Goal: Information Seeking & Learning: Compare options

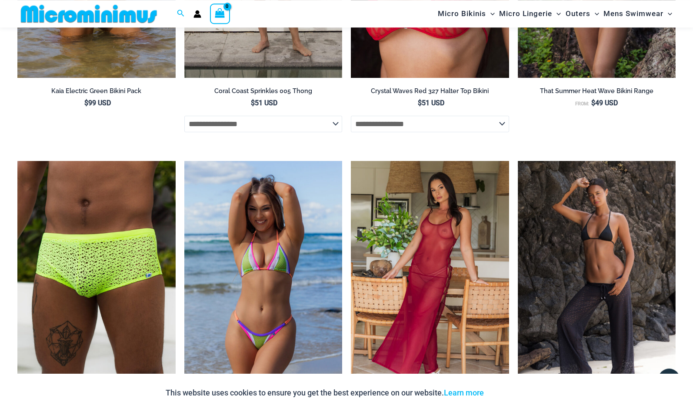
scroll to position [2028, 0]
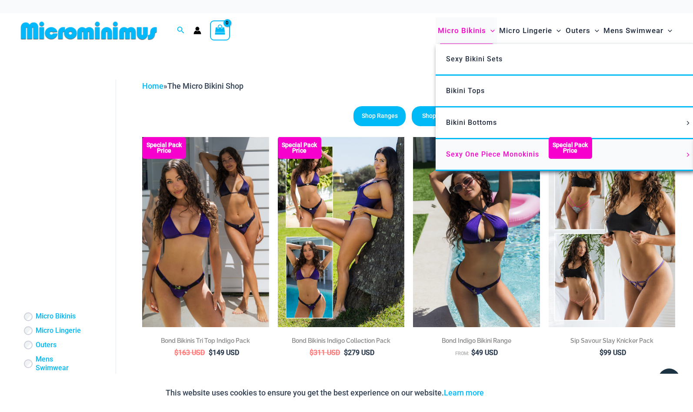
click at [489, 156] on span "Sexy One Piece Monokinis" at bounding box center [492, 154] width 93 height 8
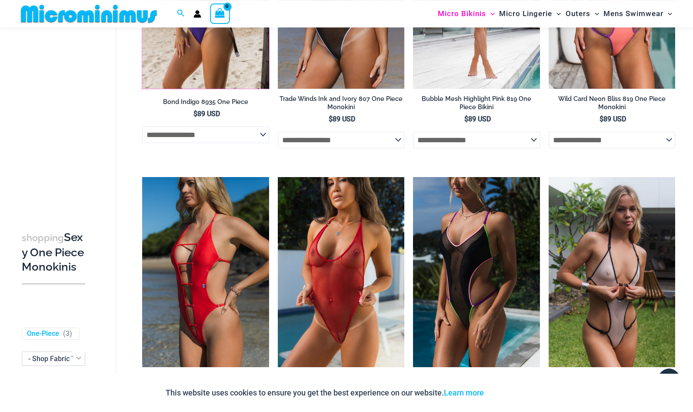
scroll to position [258, 0]
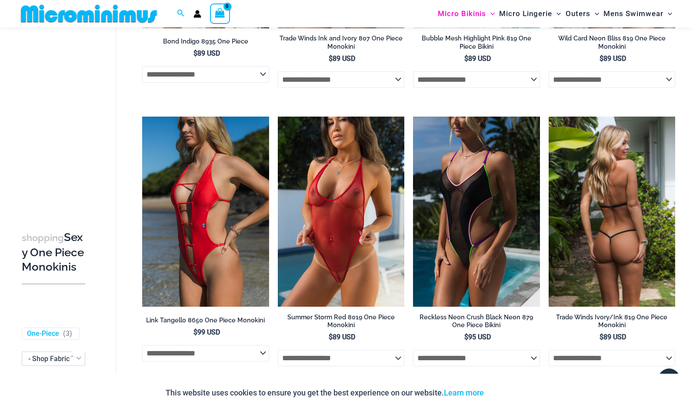
drag, startPoint x: 594, startPoint y: 174, endPoint x: 626, endPoint y: 184, distance: 33.3
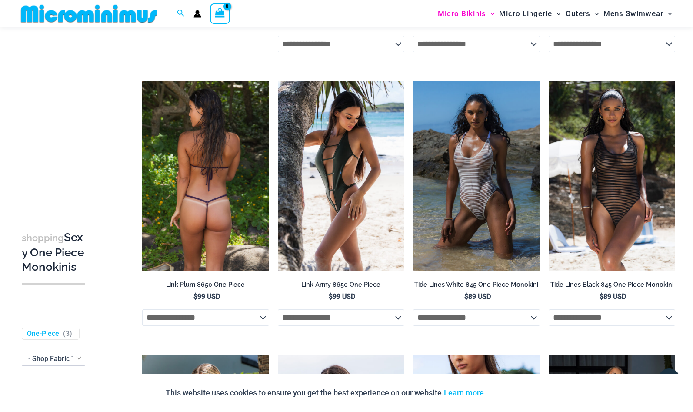
scroll to position [835, 0]
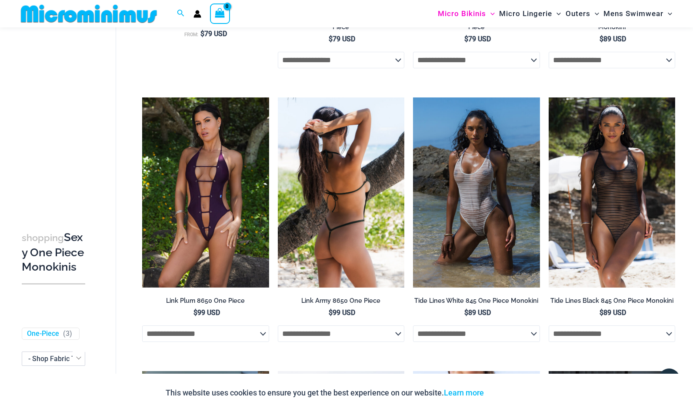
drag, startPoint x: 339, startPoint y: 149, endPoint x: 343, endPoint y: 154, distance: 6.3
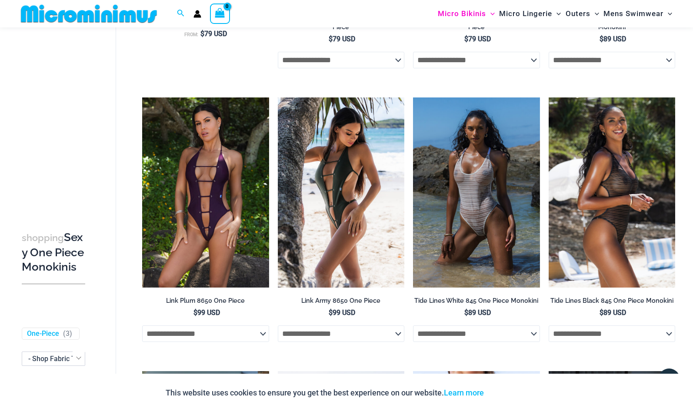
drag, startPoint x: 596, startPoint y: 160, endPoint x: 601, endPoint y: 164, distance: 6.5
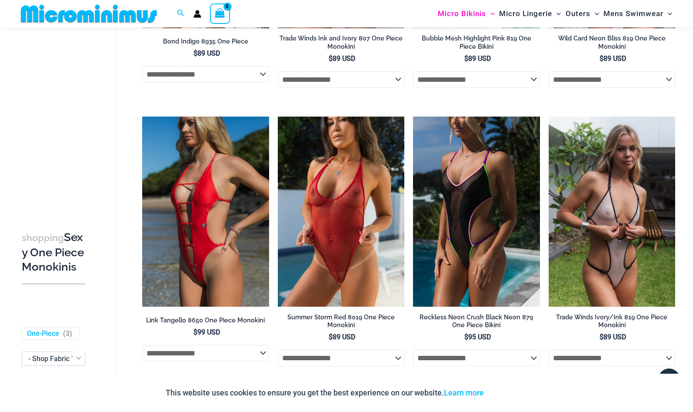
scroll to position [0, 0]
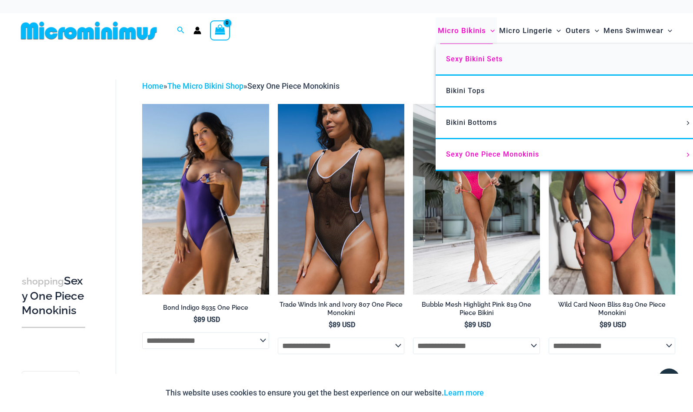
click at [475, 59] on span "Sexy Bikini Sets" at bounding box center [474, 59] width 57 height 8
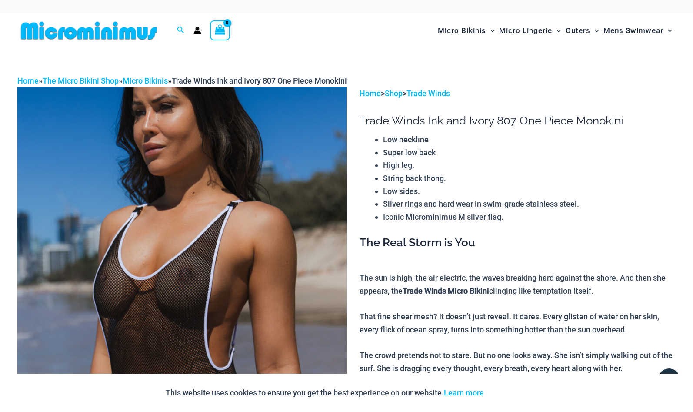
click at [207, 180] on img at bounding box center [181, 334] width 329 height 494
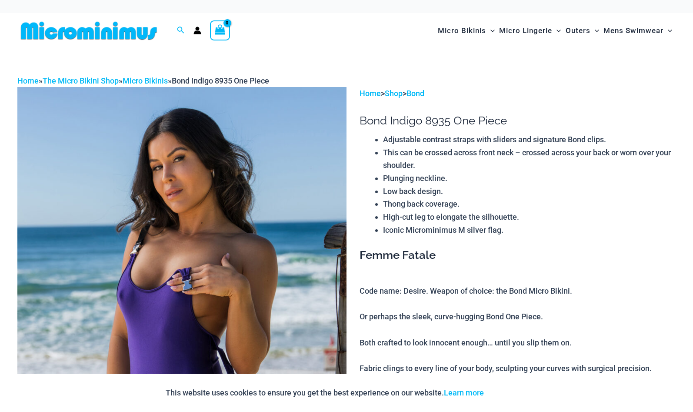
click at [265, 235] on img at bounding box center [181, 334] width 329 height 494
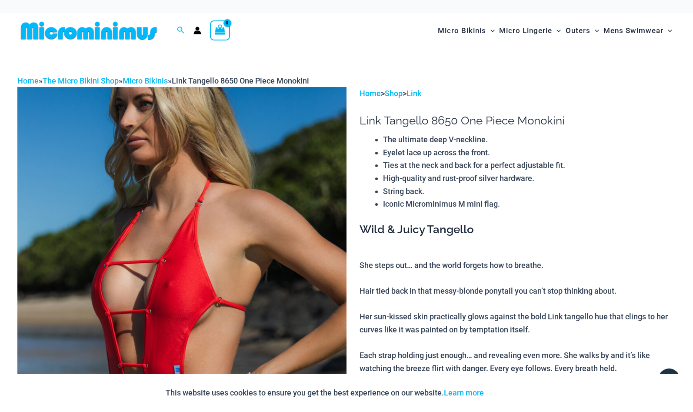
click at [196, 180] on img at bounding box center [181, 334] width 329 height 494
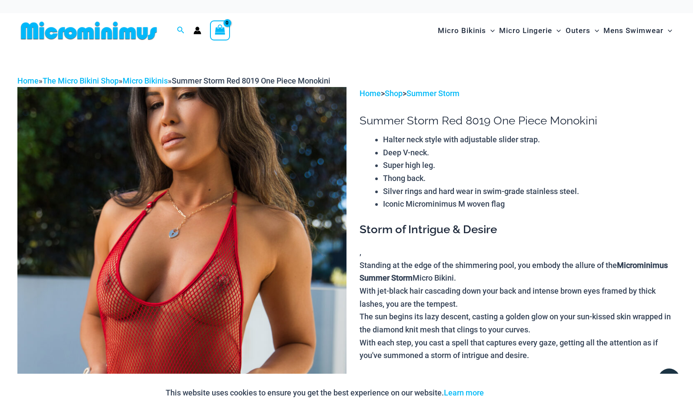
click at [229, 194] on img at bounding box center [181, 334] width 329 height 494
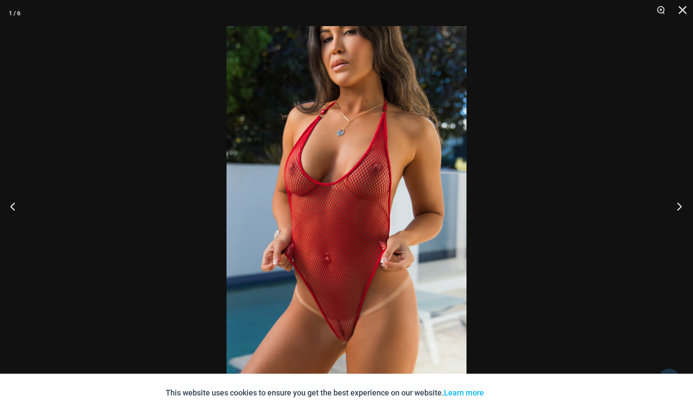
click at [679, 203] on button "Next" at bounding box center [676, 205] width 33 height 43
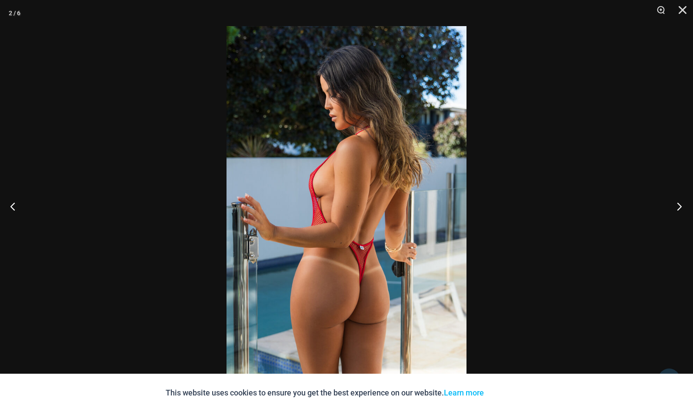
click at [679, 207] on button "Next" at bounding box center [676, 205] width 33 height 43
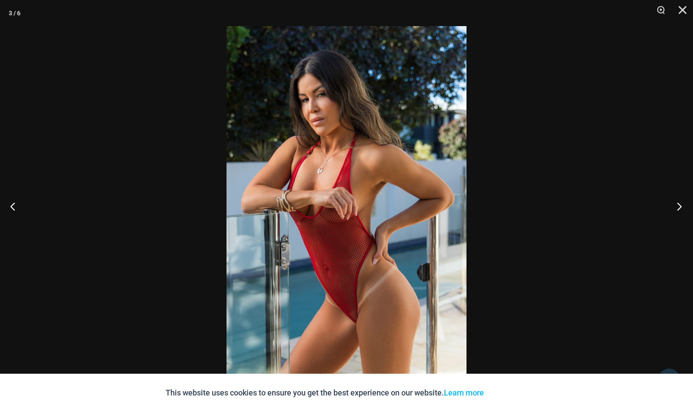
click at [679, 207] on button "Next" at bounding box center [676, 205] width 33 height 43
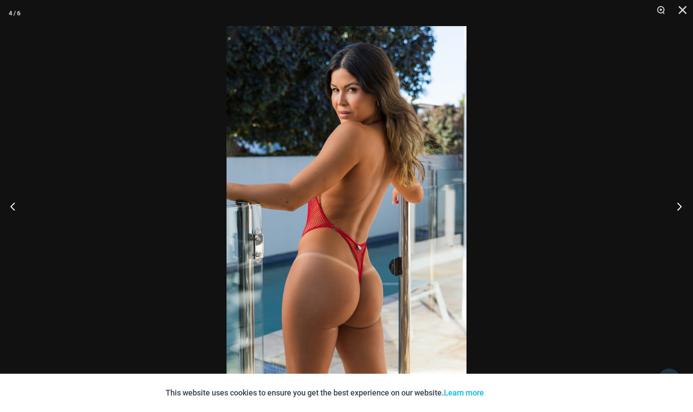
click at [679, 207] on button "Next" at bounding box center [676, 205] width 33 height 43
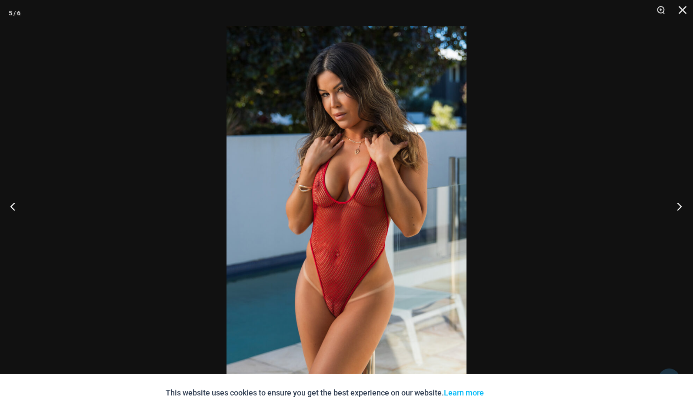
click at [680, 207] on button "Next" at bounding box center [676, 205] width 33 height 43
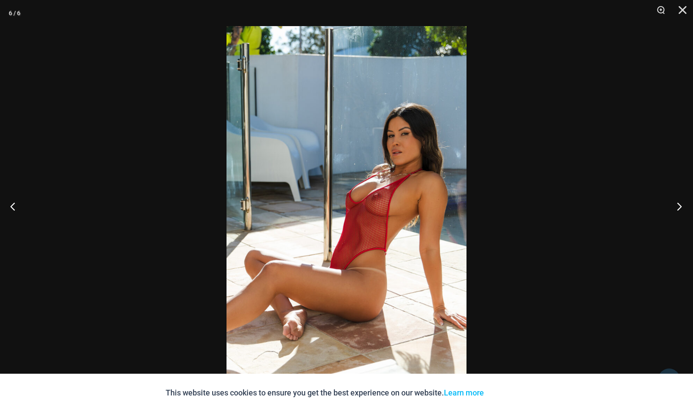
click at [680, 207] on button "Next" at bounding box center [676, 205] width 33 height 43
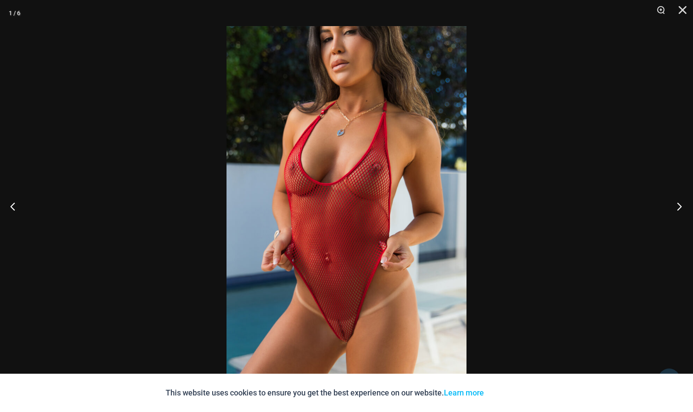
click at [680, 207] on button "Next" at bounding box center [676, 205] width 33 height 43
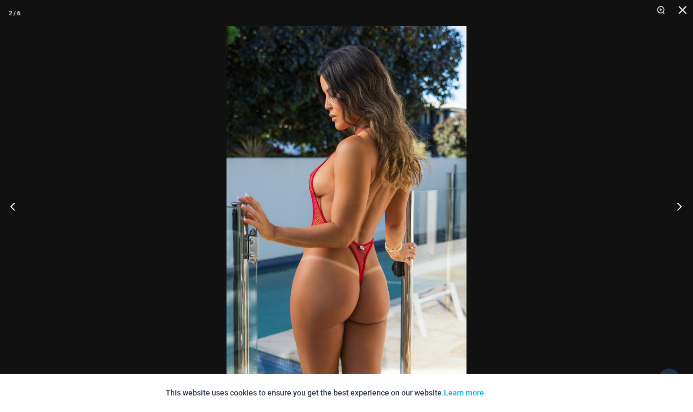
click at [680, 207] on button "Next" at bounding box center [676, 205] width 33 height 43
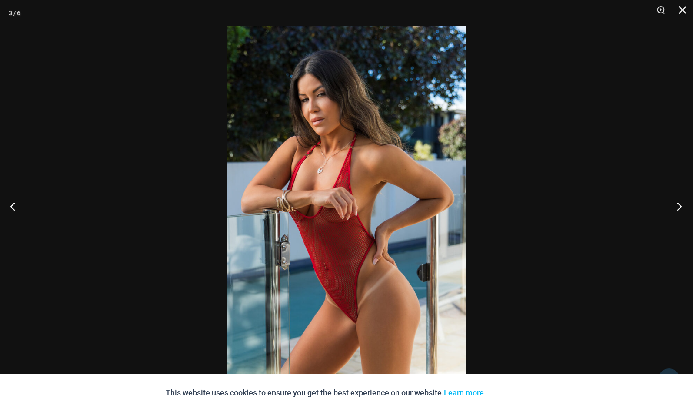
click at [680, 207] on button "Next" at bounding box center [676, 205] width 33 height 43
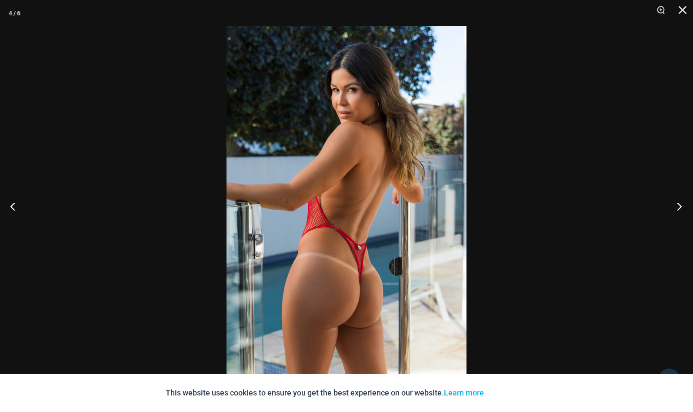
click at [680, 208] on button "Next" at bounding box center [676, 205] width 33 height 43
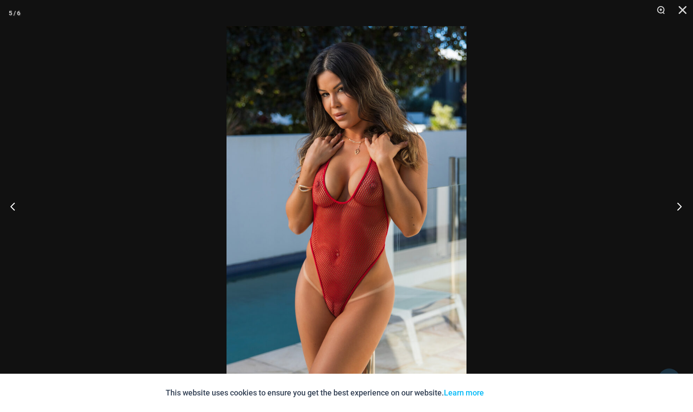
click at [680, 208] on button "Next" at bounding box center [676, 205] width 33 height 43
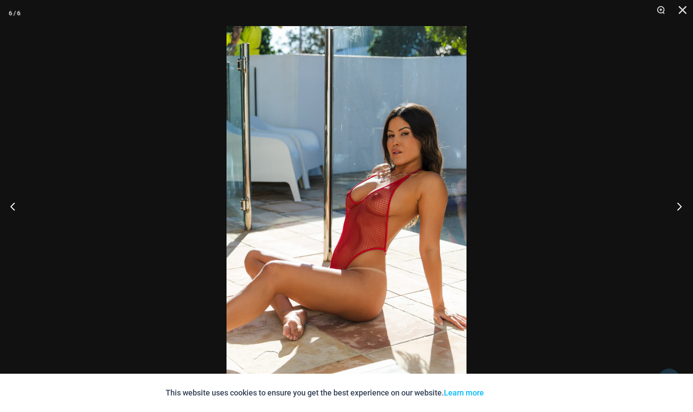
click at [680, 208] on button "Next" at bounding box center [676, 205] width 33 height 43
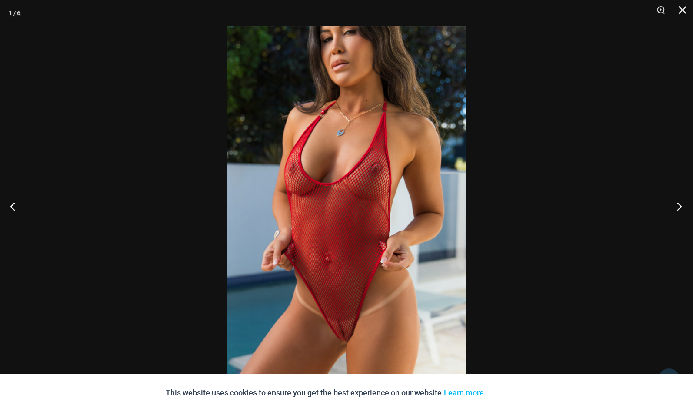
click at [680, 208] on button "Next" at bounding box center [676, 205] width 33 height 43
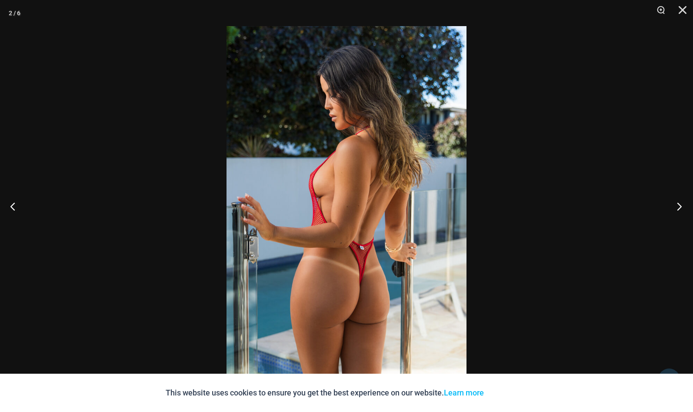
click at [680, 208] on button "Next" at bounding box center [676, 205] width 33 height 43
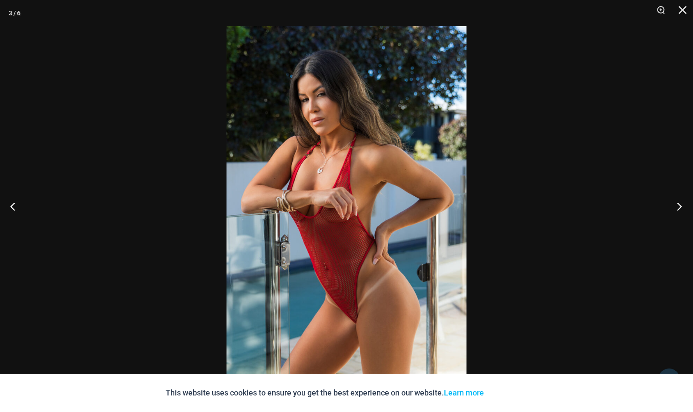
click at [680, 208] on button "Next" at bounding box center [676, 205] width 33 height 43
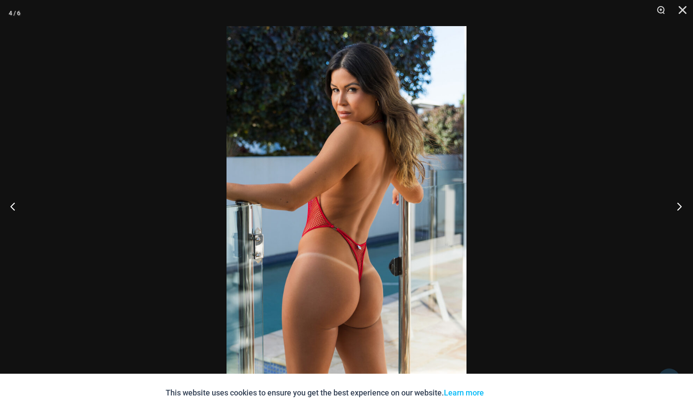
click at [680, 208] on button "Next" at bounding box center [676, 205] width 33 height 43
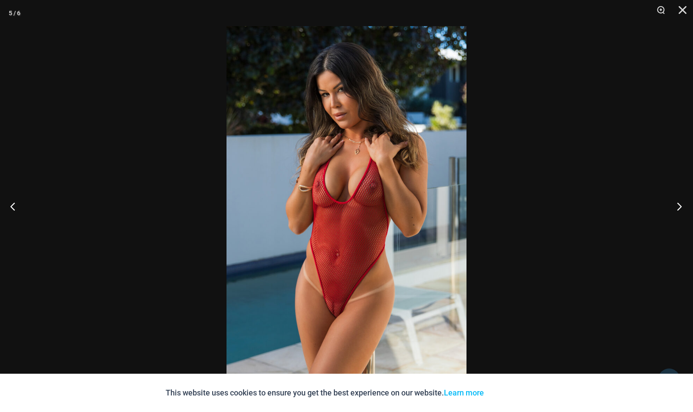
click at [680, 208] on button "Next" at bounding box center [676, 205] width 33 height 43
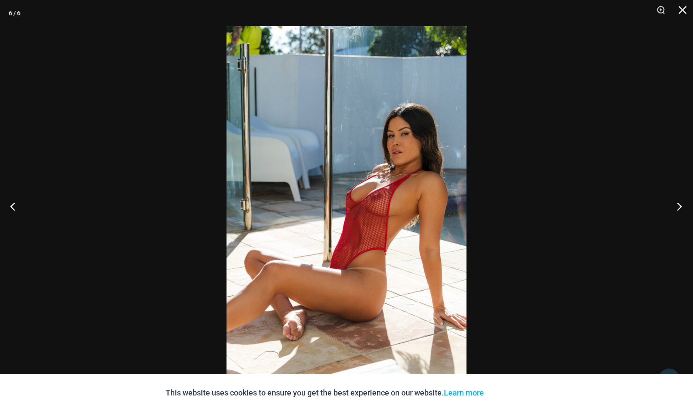
click at [680, 208] on button "Next" at bounding box center [676, 205] width 33 height 43
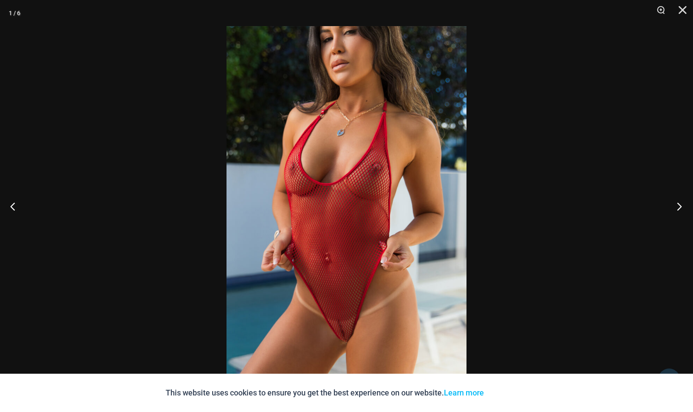
click at [680, 208] on button "Next" at bounding box center [676, 205] width 33 height 43
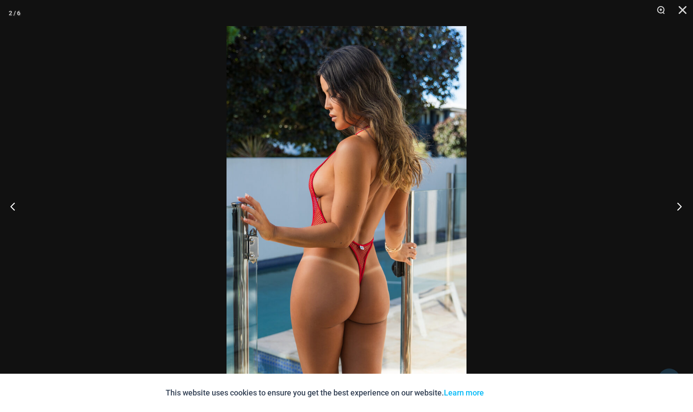
click at [680, 209] on button "Next" at bounding box center [676, 205] width 33 height 43
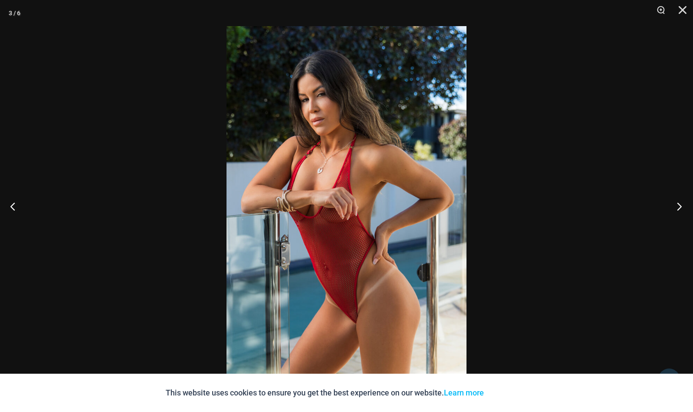
click at [680, 209] on button "Next" at bounding box center [676, 205] width 33 height 43
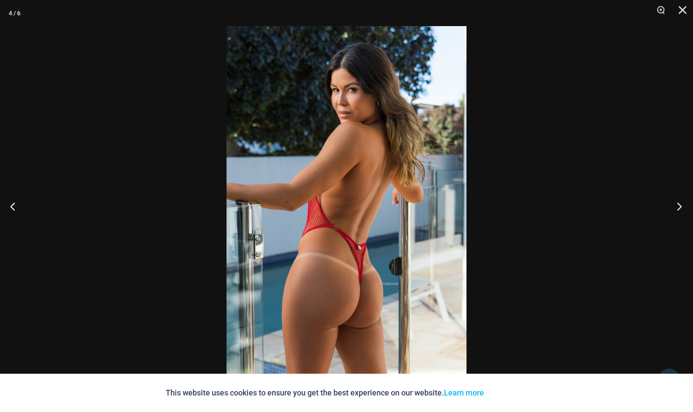
click at [680, 209] on button "Next" at bounding box center [676, 205] width 33 height 43
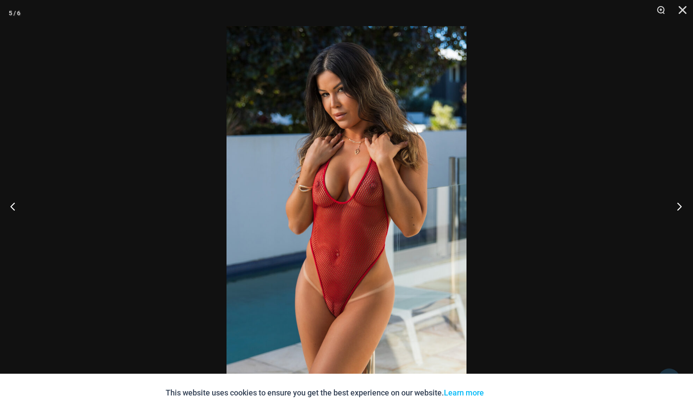
click at [680, 209] on button "Next" at bounding box center [676, 205] width 33 height 43
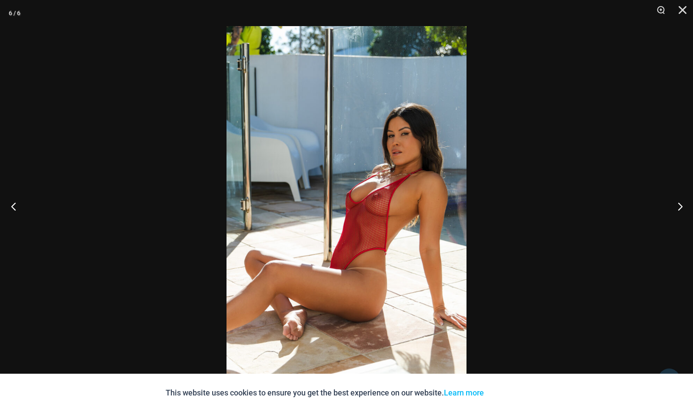
click at [15, 207] on button "Previous" at bounding box center [16, 205] width 33 height 43
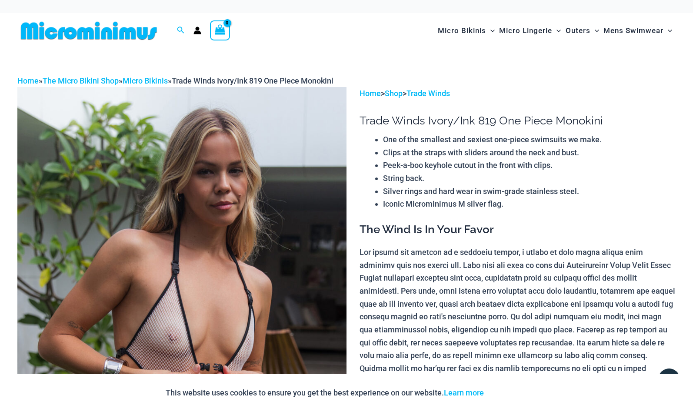
click at [242, 180] on img at bounding box center [181, 334] width 329 height 494
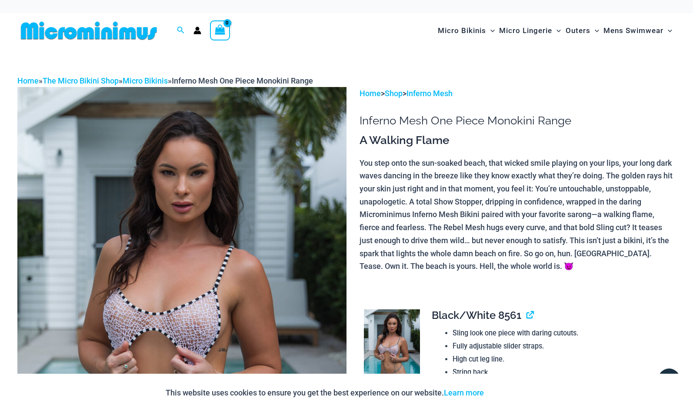
click at [225, 139] on img at bounding box center [181, 334] width 329 height 494
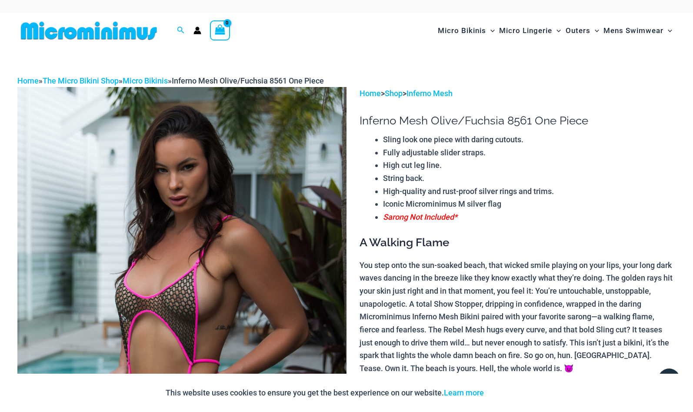
click at [194, 178] on img at bounding box center [181, 334] width 329 height 494
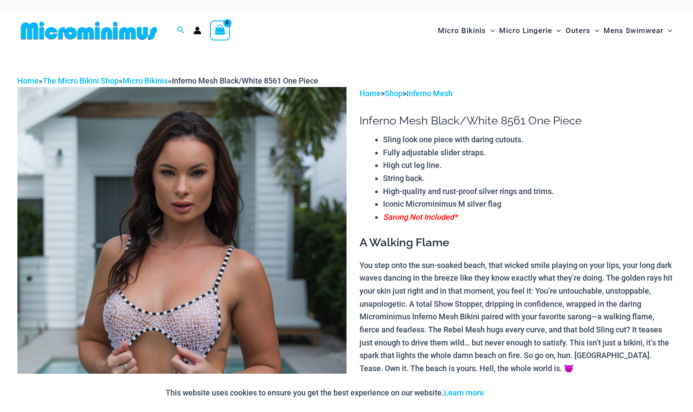
click at [240, 261] on img at bounding box center [181, 334] width 329 height 494
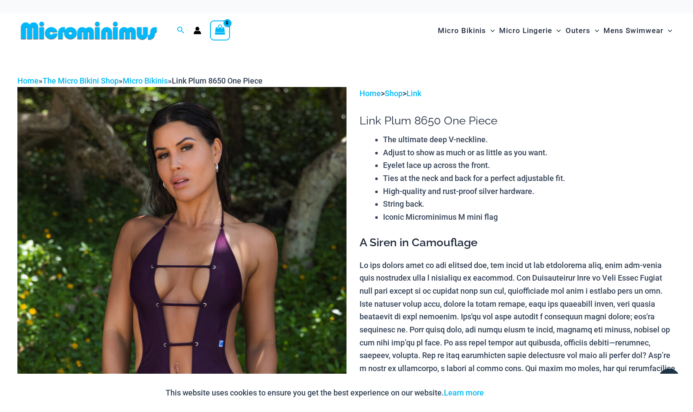
click at [207, 187] on img at bounding box center [181, 334] width 329 height 494
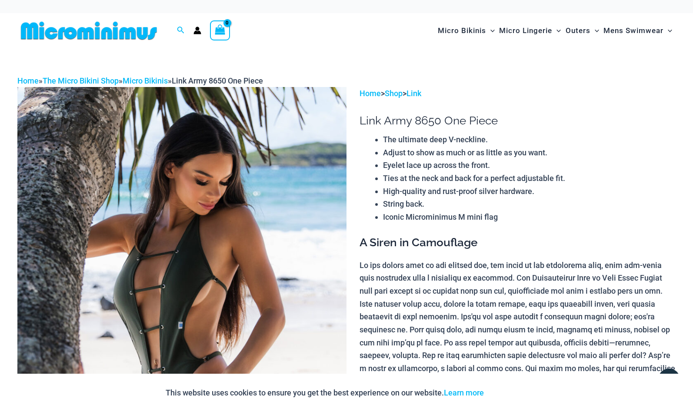
click at [236, 202] on img at bounding box center [181, 334] width 329 height 494
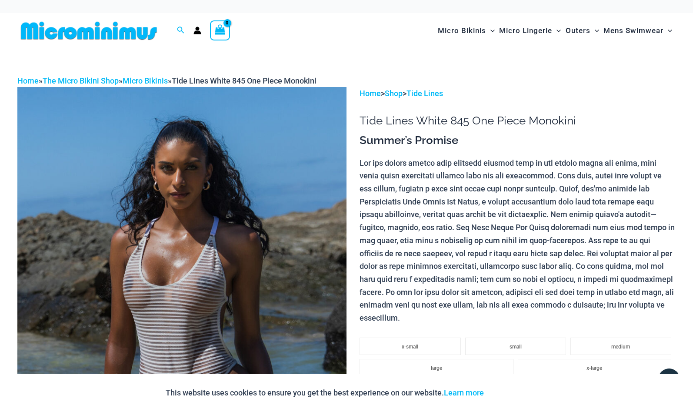
click at [244, 220] on img at bounding box center [181, 334] width 329 height 494
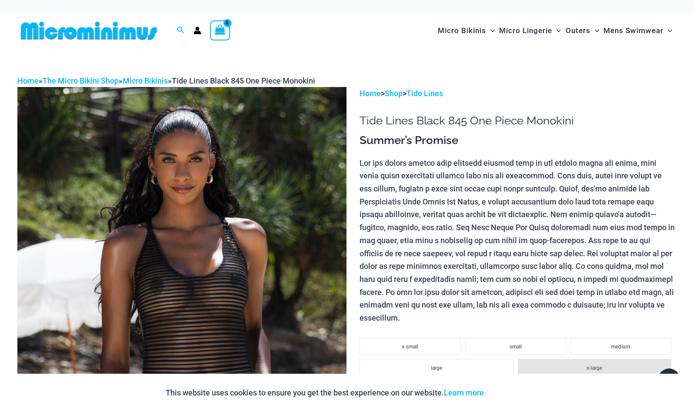
click at [246, 212] on img at bounding box center [181, 334] width 329 height 494
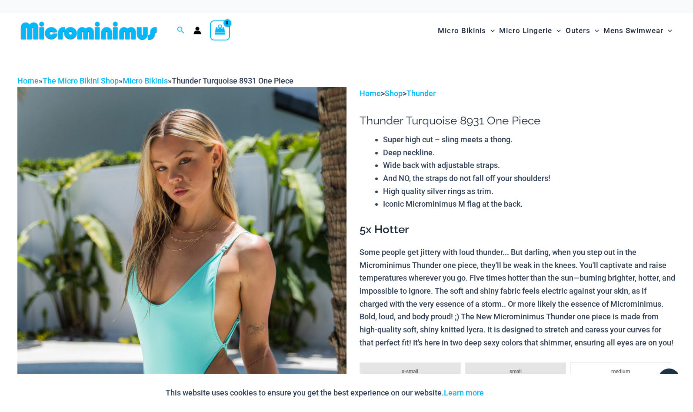
click at [155, 159] on img at bounding box center [181, 334] width 329 height 494
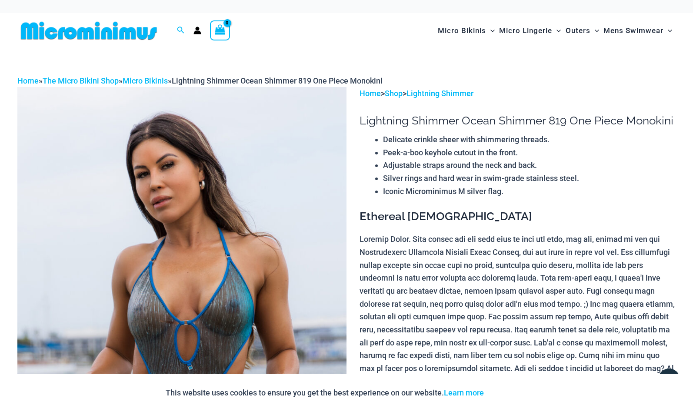
click at [225, 166] on img at bounding box center [181, 334] width 329 height 494
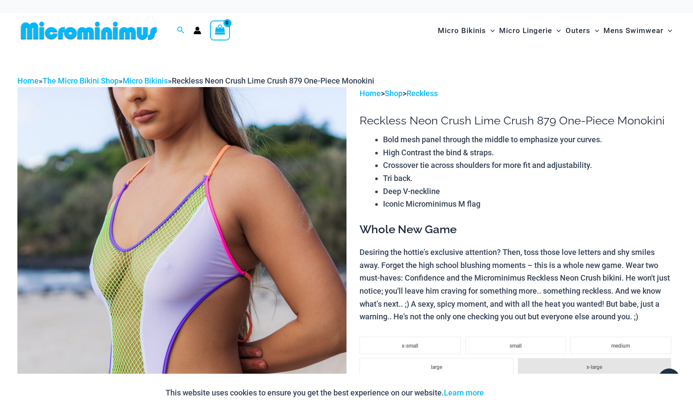
click at [260, 187] on img at bounding box center [181, 334] width 329 height 494
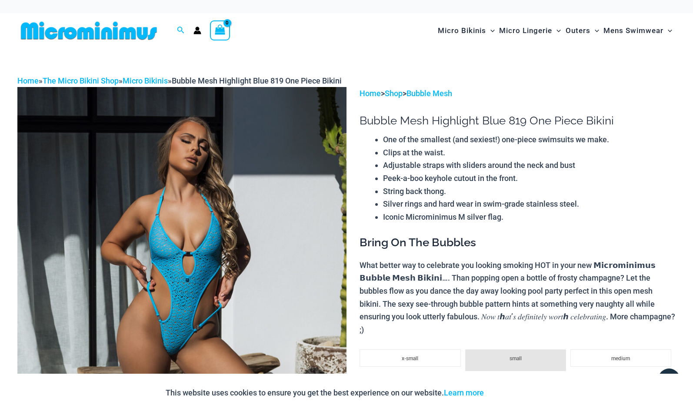
click at [231, 254] on img at bounding box center [181, 334] width 329 height 494
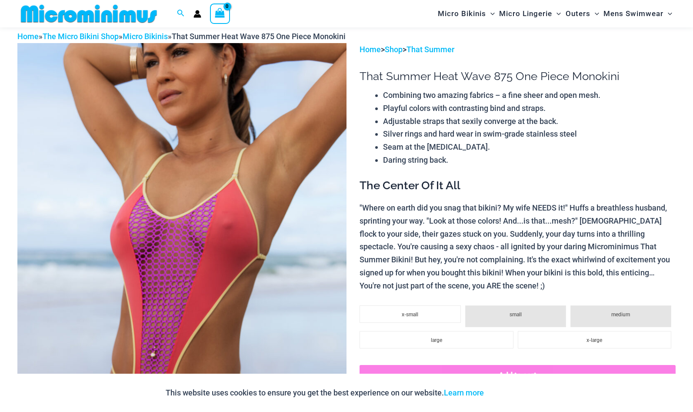
scroll to position [170, 0]
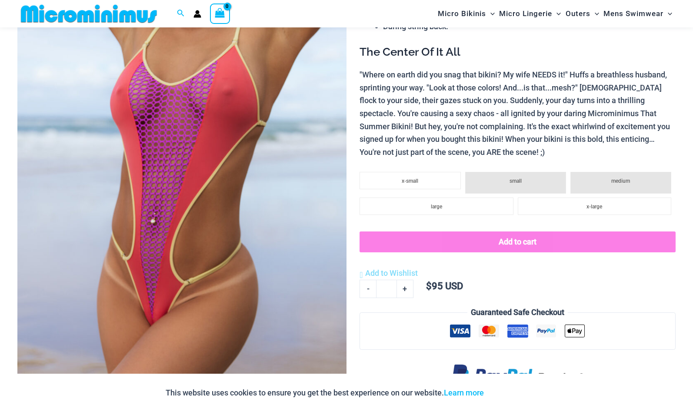
click at [161, 132] on img at bounding box center [181, 157] width 329 height 494
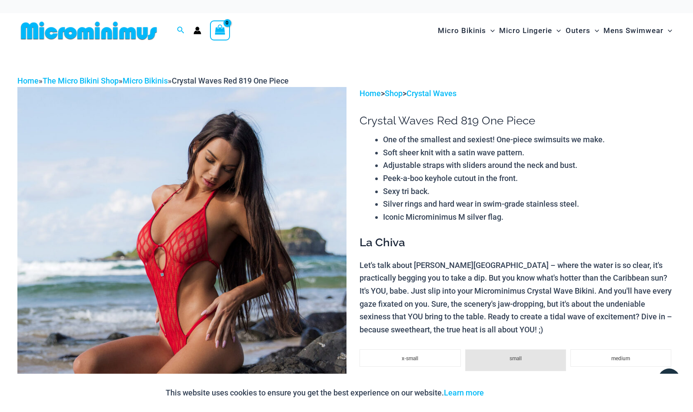
click at [228, 173] on img at bounding box center [181, 334] width 329 height 494
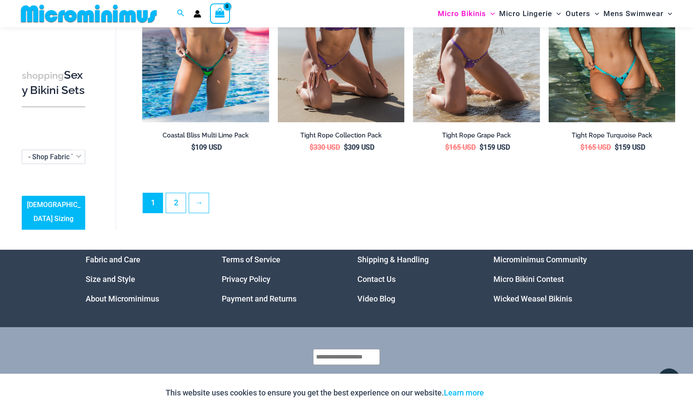
scroll to position [1973, 0]
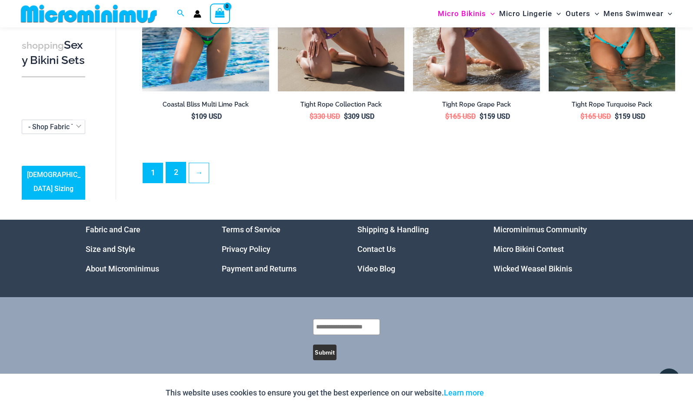
click at [176, 168] on link "2" at bounding box center [176, 172] width 20 height 20
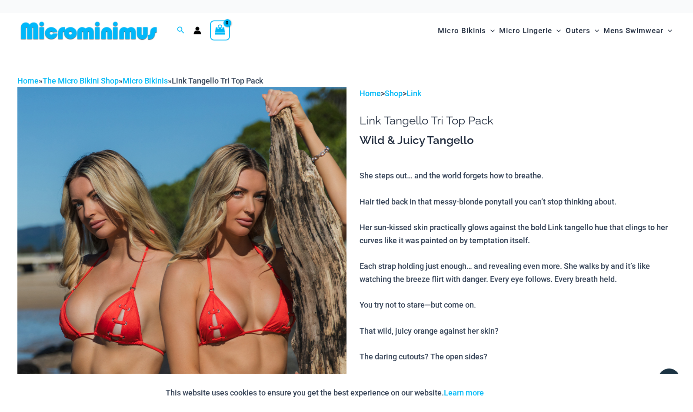
click at [237, 154] on img at bounding box center [181, 334] width 329 height 494
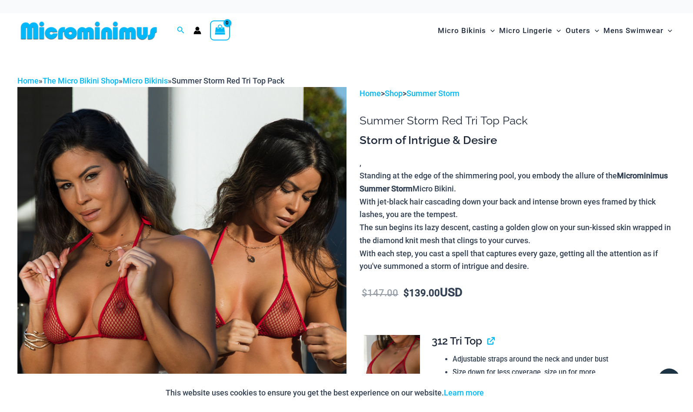
click at [257, 195] on img at bounding box center [181, 334] width 329 height 494
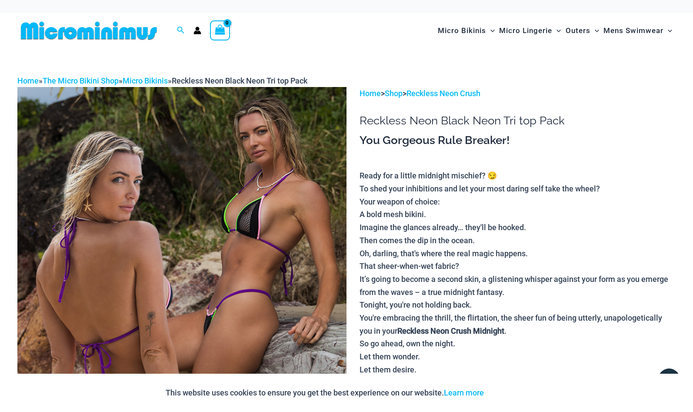
click at [225, 179] on img at bounding box center [181, 334] width 329 height 494
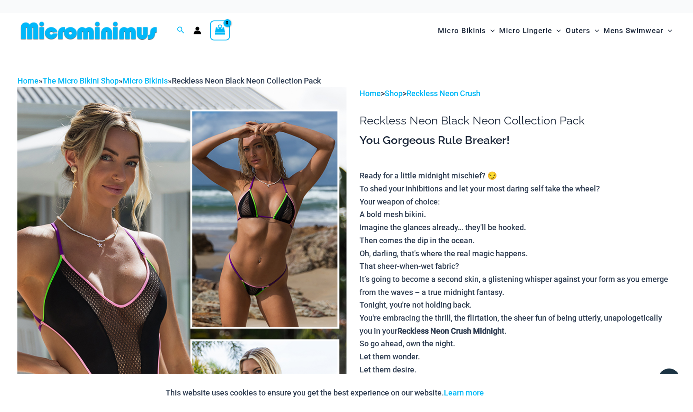
click at [114, 199] on img at bounding box center [181, 334] width 329 height 494
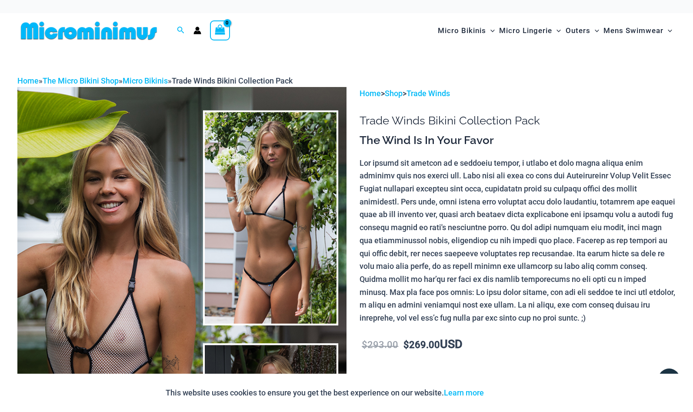
click at [183, 176] on img at bounding box center [181, 334] width 329 height 494
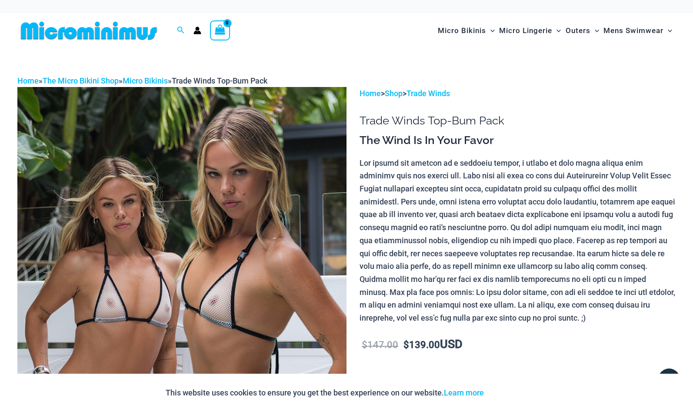
click at [226, 221] on img at bounding box center [181, 334] width 329 height 494
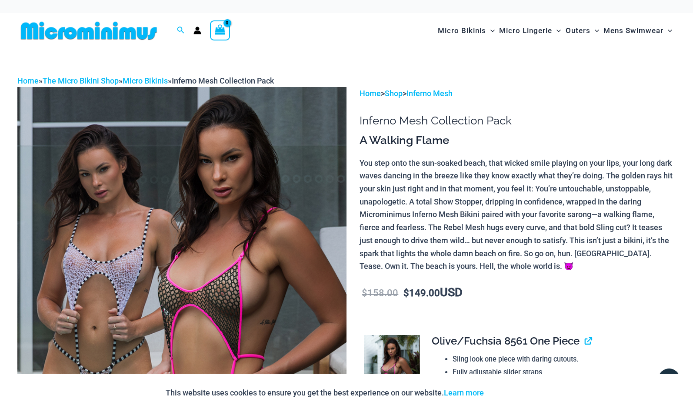
click at [257, 197] on img at bounding box center [181, 334] width 329 height 494
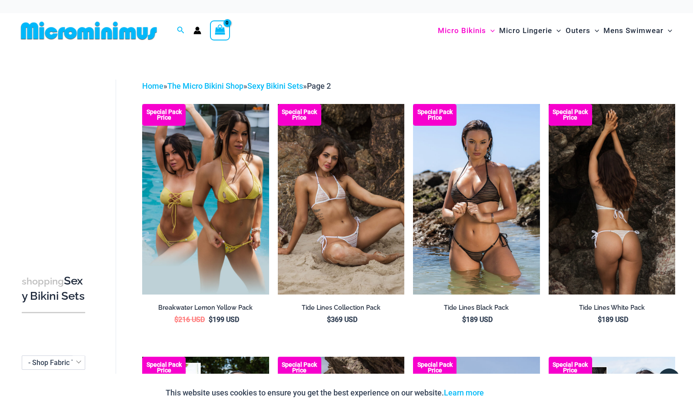
drag, startPoint x: 618, startPoint y: 152, endPoint x: 633, endPoint y: 159, distance: 16.5
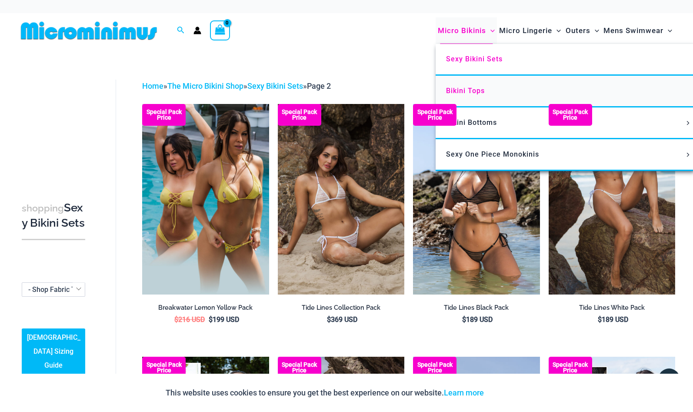
click at [474, 91] on span "Bikini Tops" at bounding box center [465, 91] width 39 height 8
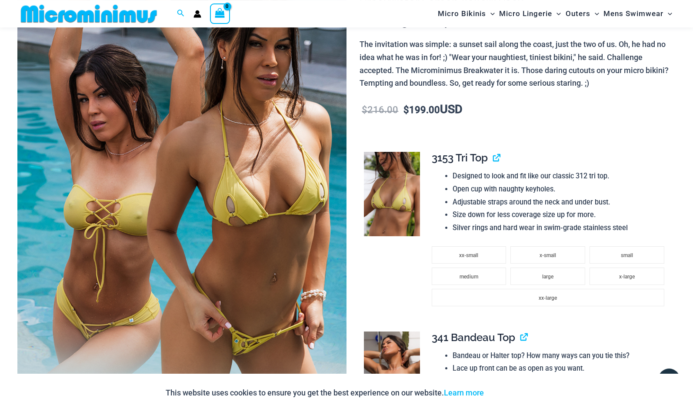
scroll to position [125, 0]
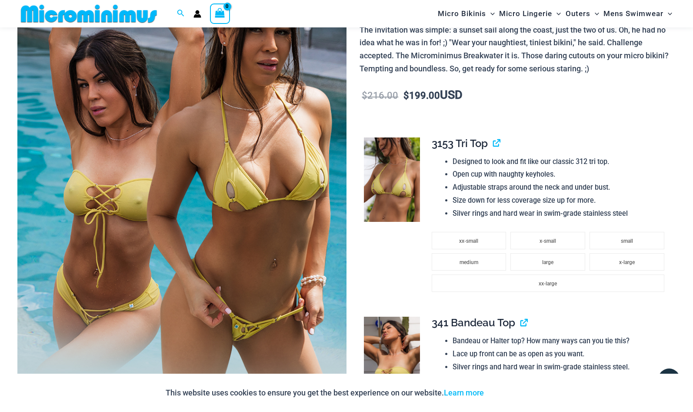
click at [260, 180] on img at bounding box center [181, 201] width 329 height 494
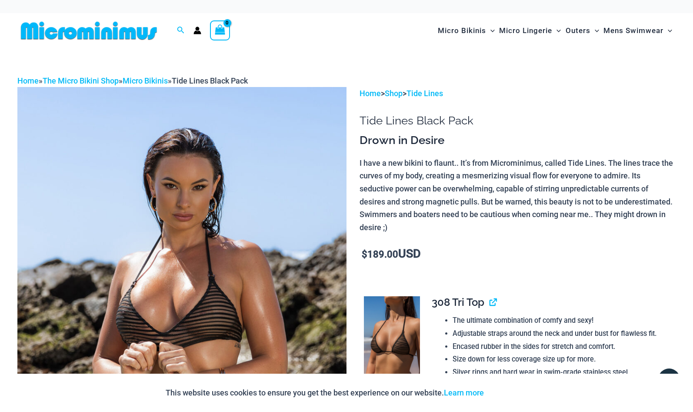
click at [238, 245] on img at bounding box center [181, 334] width 329 height 494
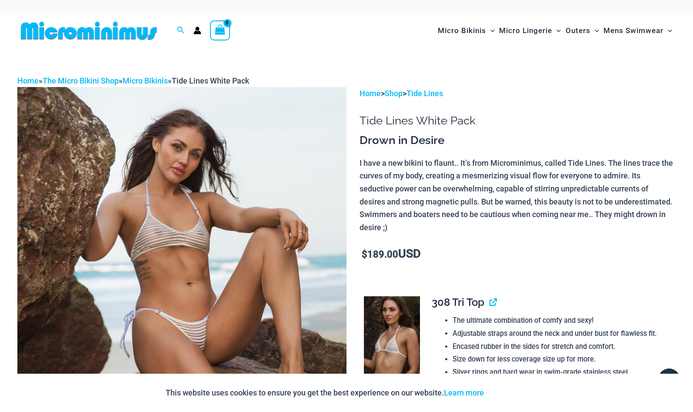
click at [228, 178] on img at bounding box center [181, 334] width 329 height 494
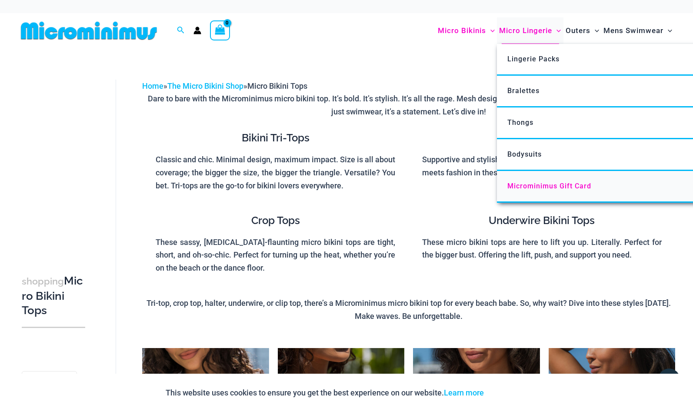
click at [534, 184] on span "Microminimus Gift Card" at bounding box center [549, 186] width 84 height 8
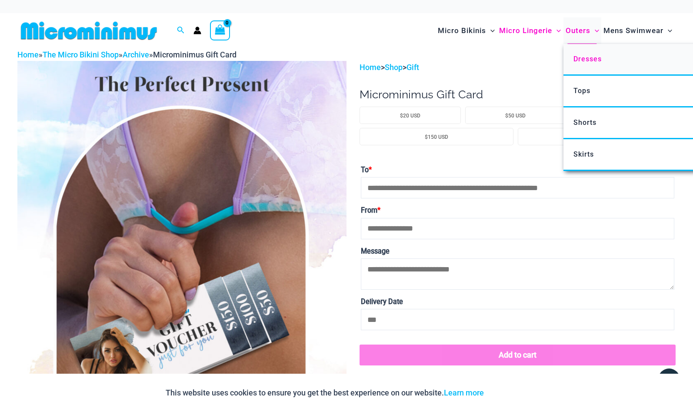
click at [586, 57] on span "Dresses" at bounding box center [587, 59] width 28 height 8
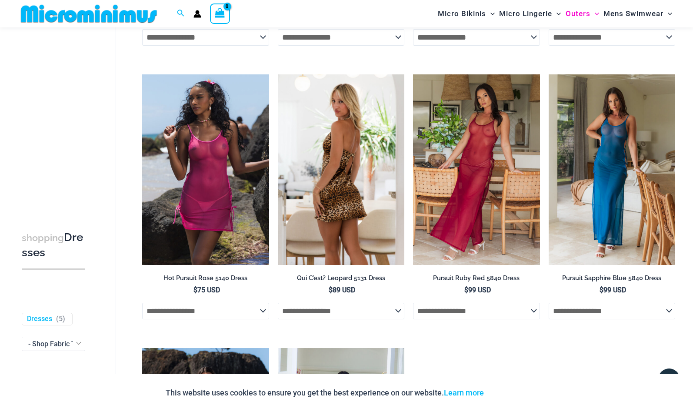
scroll to position [170, 0]
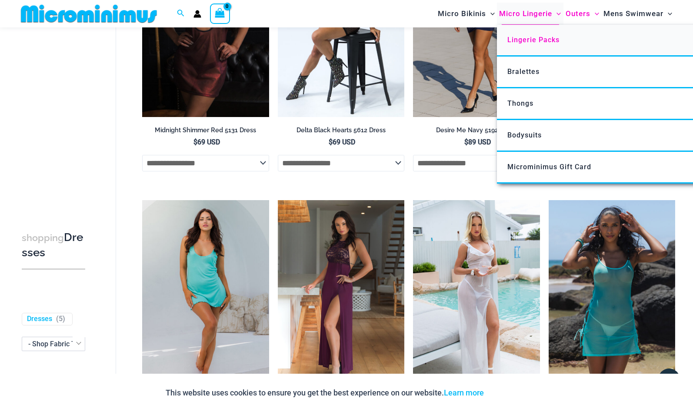
click at [531, 40] on span "Lingerie Packs" at bounding box center [533, 40] width 52 height 8
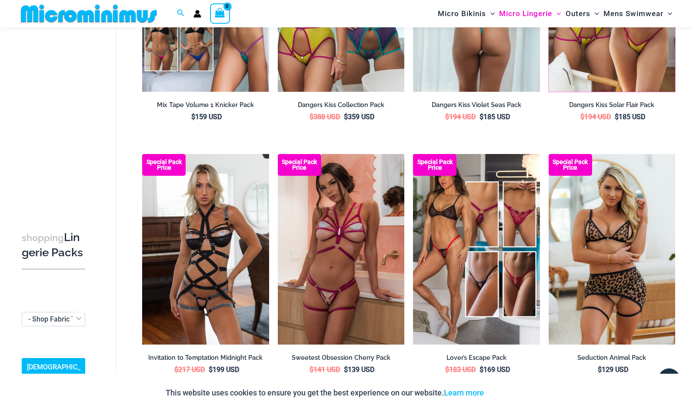
scroll to position [791, 0]
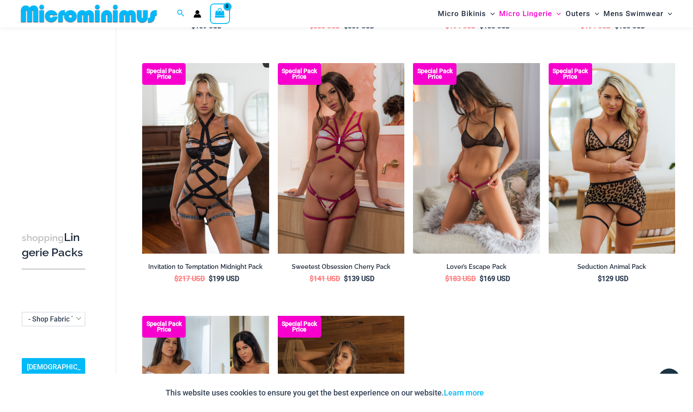
drag, startPoint x: 470, startPoint y: 85, endPoint x: 471, endPoint y: 89, distance: 4.4
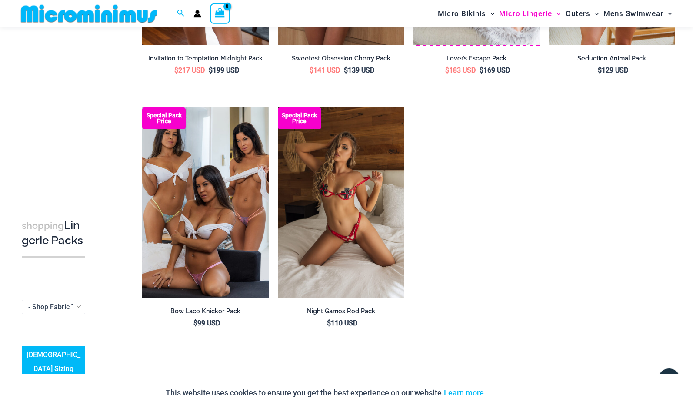
scroll to position [1013, 0]
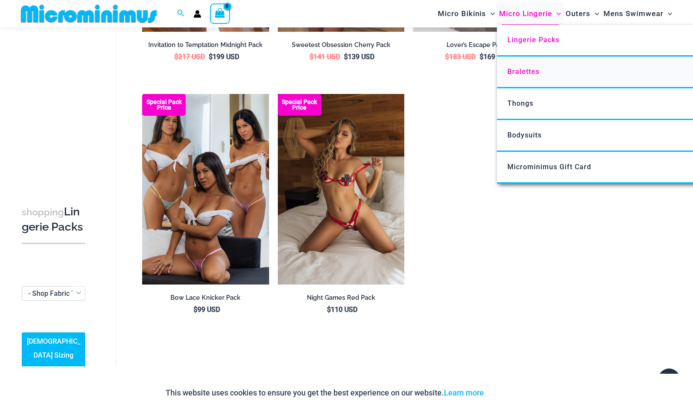
click at [528, 70] on span "Bralettes" at bounding box center [523, 71] width 32 height 8
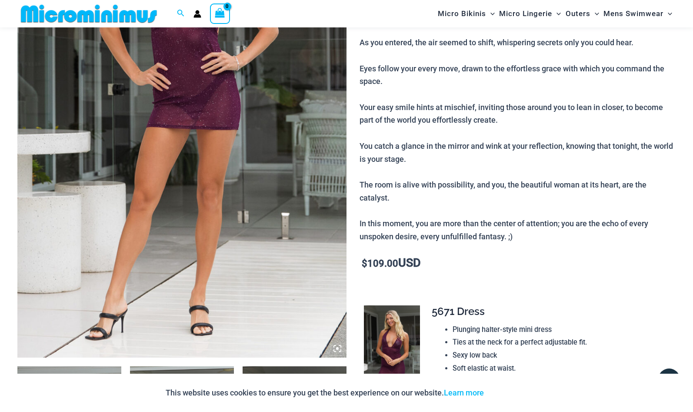
scroll to position [214, 0]
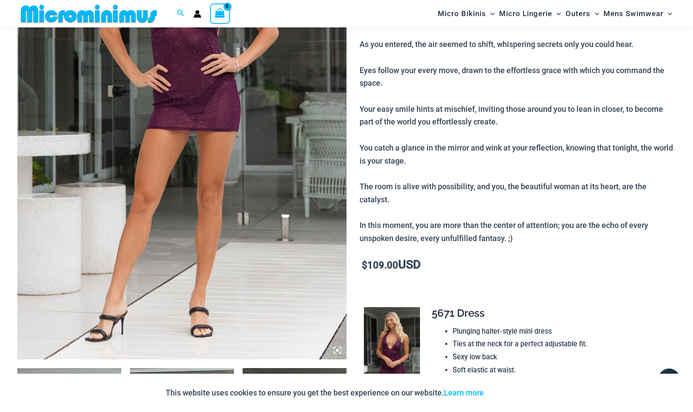
click at [165, 127] on img at bounding box center [181, 112] width 329 height 494
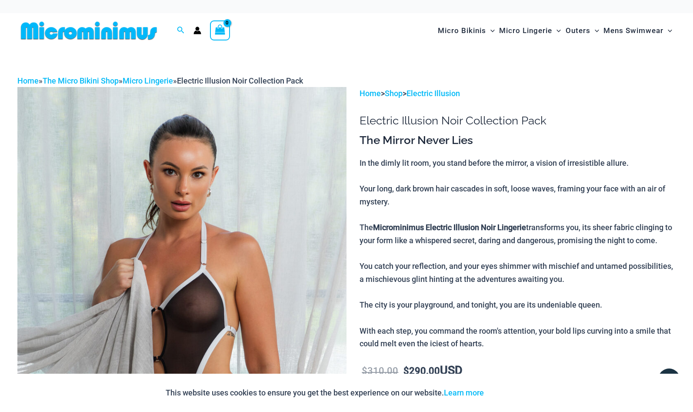
click at [184, 169] on img at bounding box center [181, 334] width 329 height 494
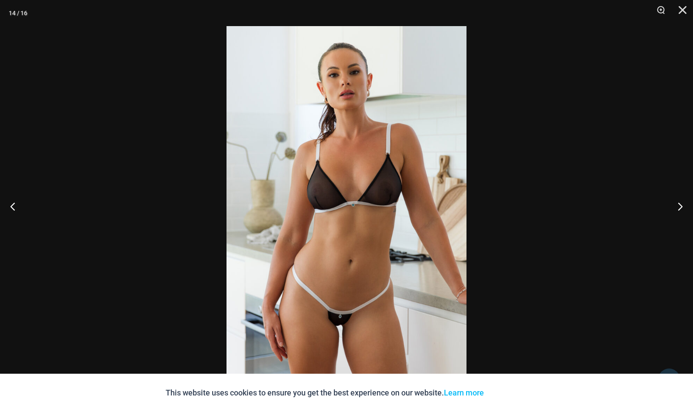
drag, startPoint x: 373, startPoint y: 145, endPoint x: 368, endPoint y: 145, distance: 4.8
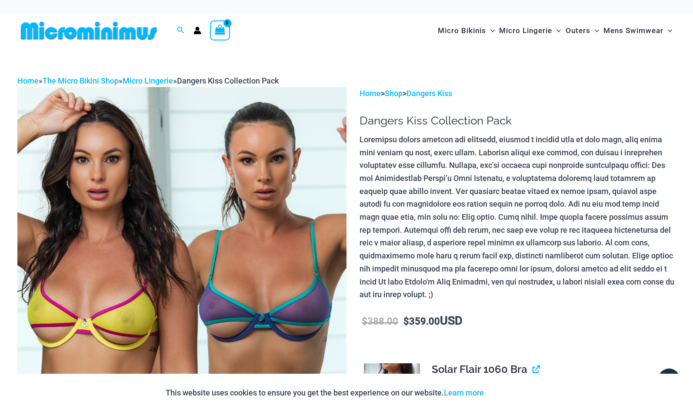
click at [247, 207] on img at bounding box center [181, 334] width 329 height 494
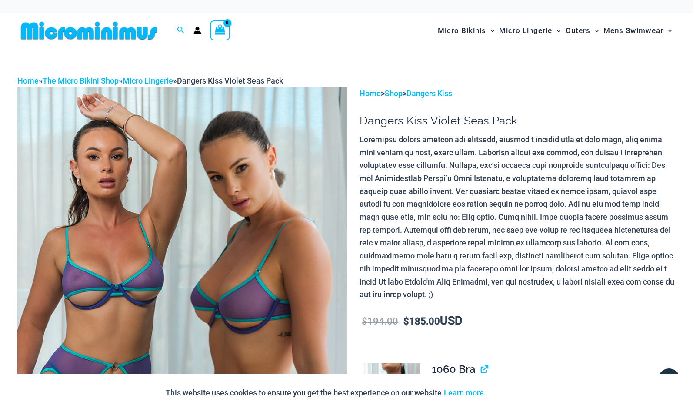
click at [190, 200] on img at bounding box center [181, 334] width 329 height 494
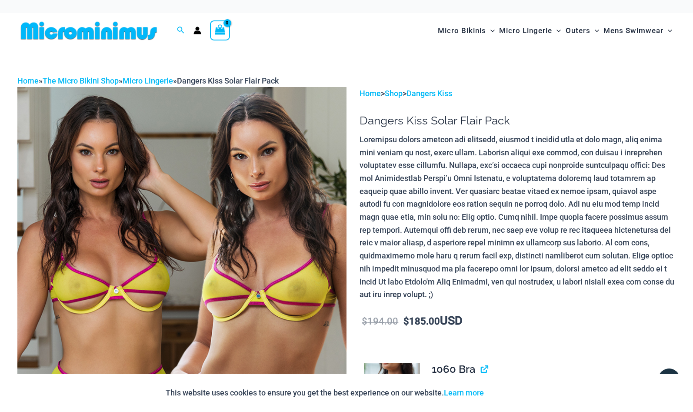
click at [234, 245] on img at bounding box center [181, 334] width 329 height 494
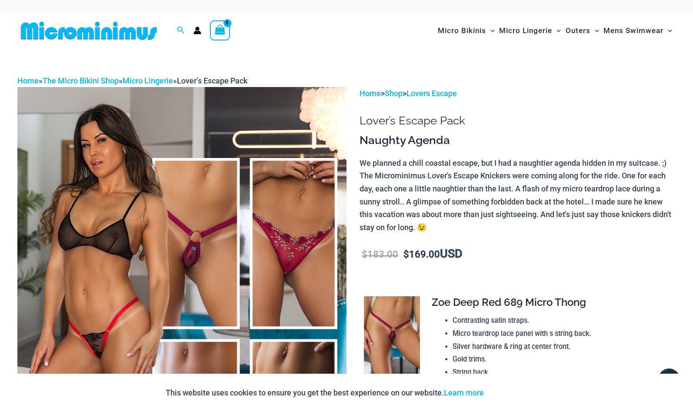
click at [177, 218] on img at bounding box center [181, 334] width 329 height 494
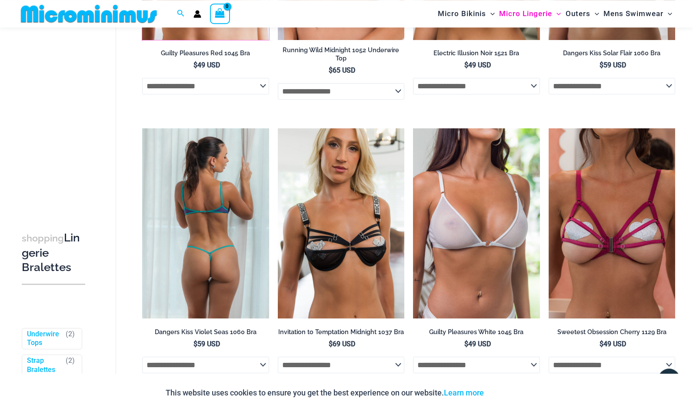
scroll to position [303, 0]
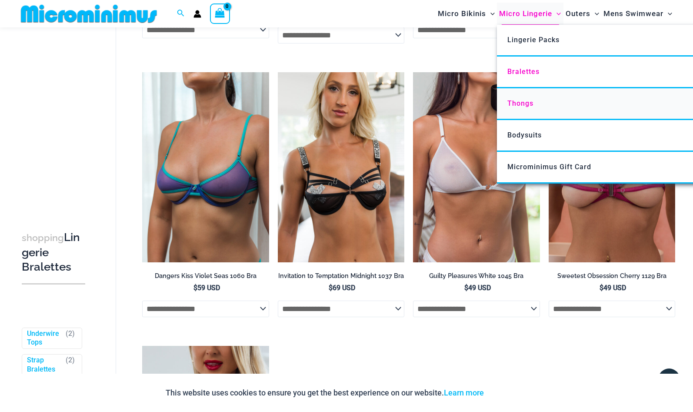
click at [517, 100] on span "Thongs" at bounding box center [520, 103] width 26 height 8
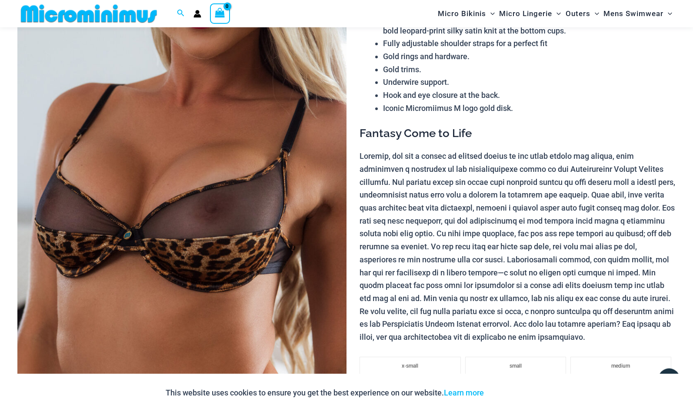
scroll to position [126, 0]
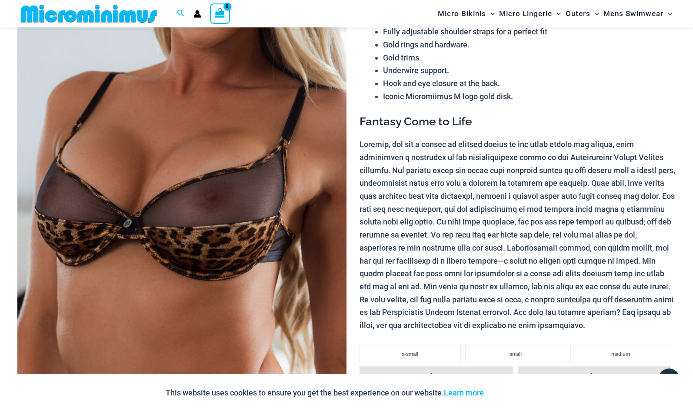
click at [206, 184] on img at bounding box center [181, 200] width 329 height 494
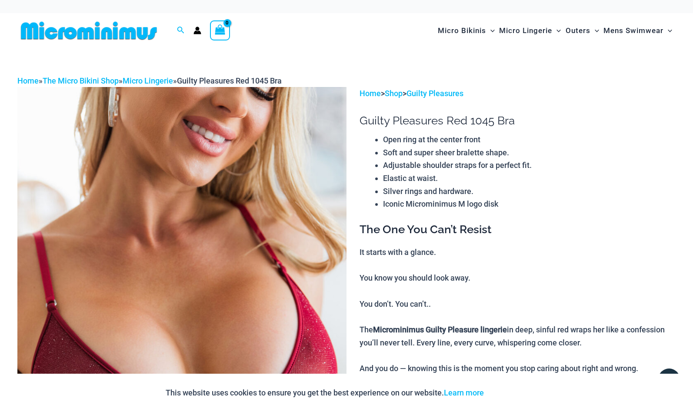
click at [176, 213] on img at bounding box center [181, 334] width 329 height 494
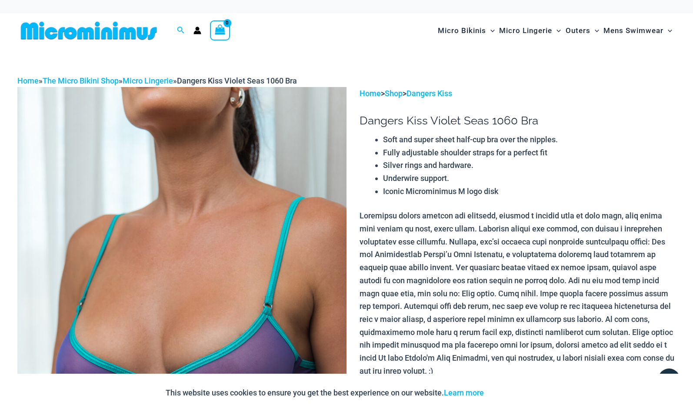
click at [233, 172] on img at bounding box center [181, 334] width 329 height 494
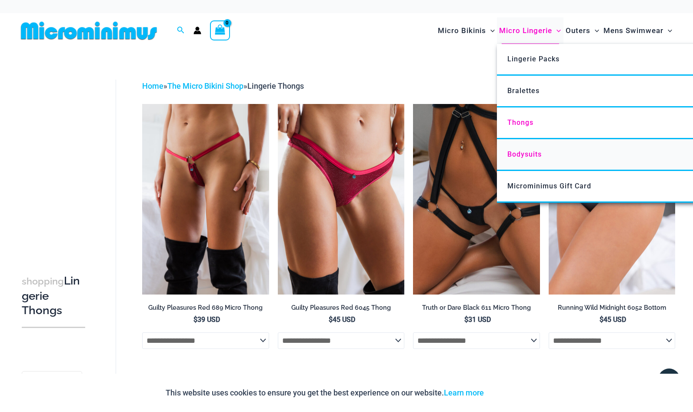
click at [521, 153] on span "Bodysuits" at bounding box center [524, 154] width 34 height 8
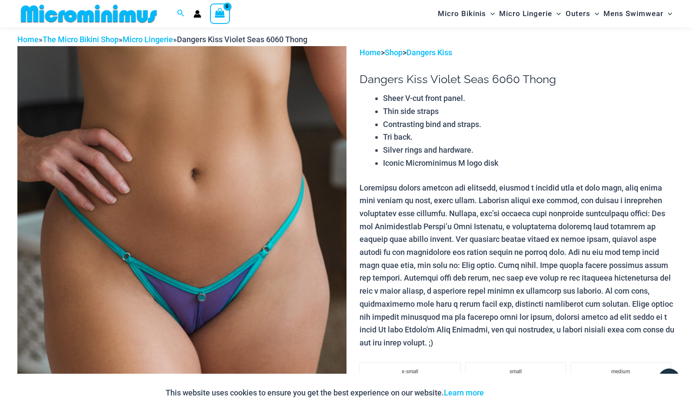
scroll to position [38, 0]
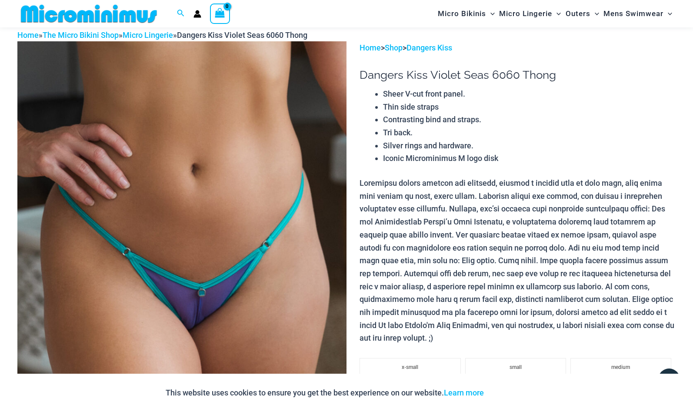
click at [220, 212] on img at bounding box center [181, 288] width 329 height 494
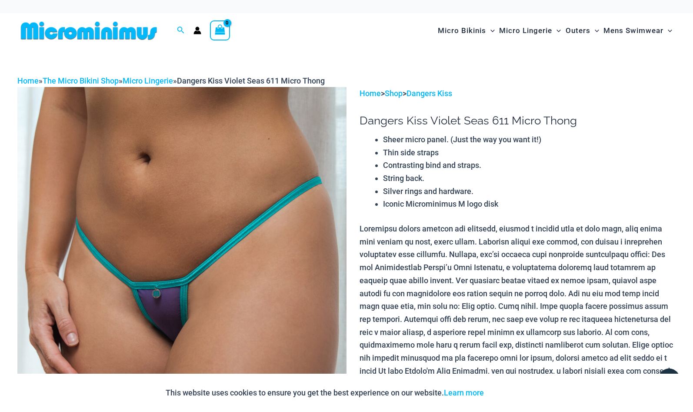
click at [208, 222] on img at bounding box center [181, 334] width 329 height 494
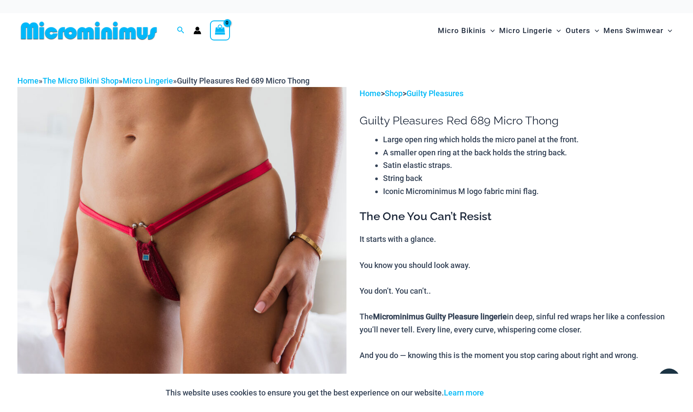
click at [219, 195] on img at bounding box center [181, 334] width 329 height 494
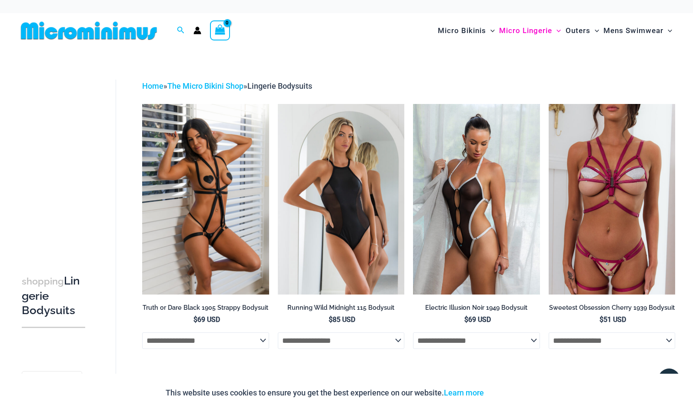
click at [122, 28] on img at bounding box center [88, 31] width 143 height 20
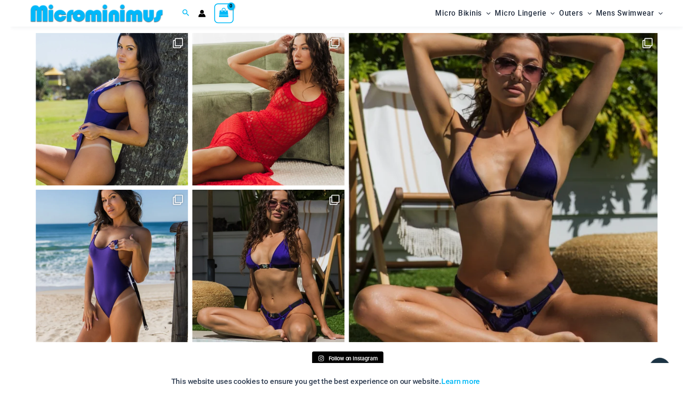
scroll to position [3501, 0]
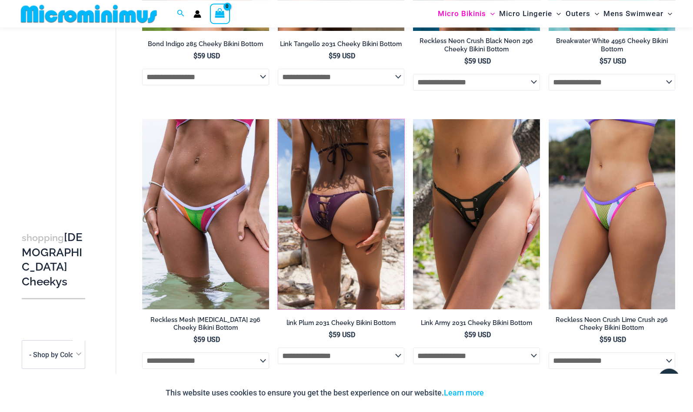
scroll to position [399, 0]
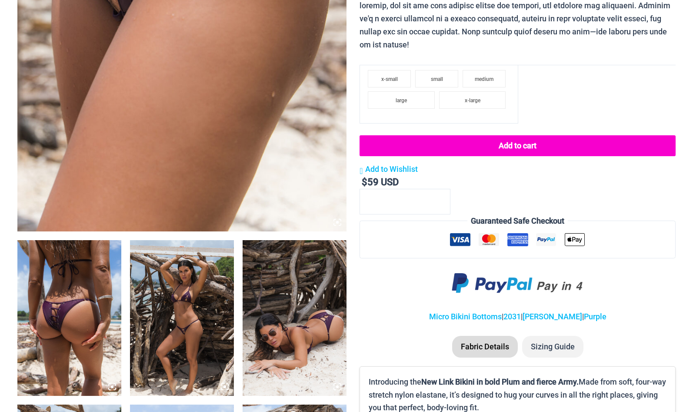
scroll to position [399, 0]
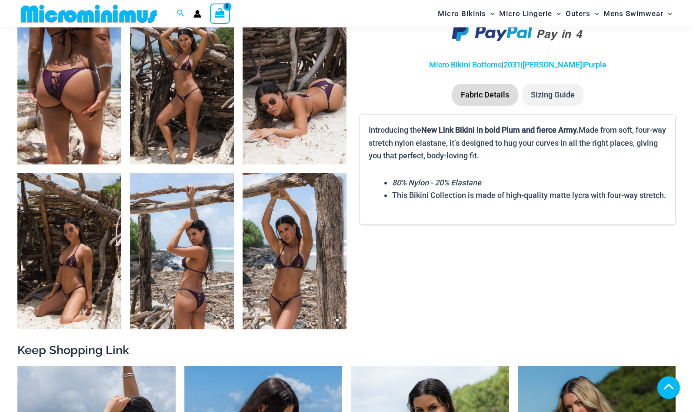
scroll to position [569, 0]
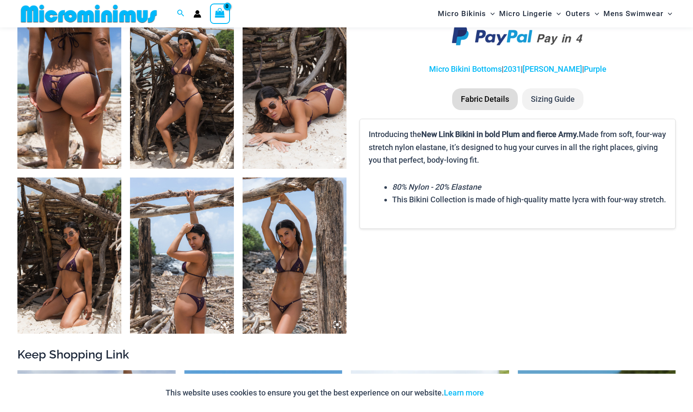
click at [291, 245] on img at bounding box center [295, 255] width 104 height 156
